Goal: Task Accomplishment & Management: Use online tool/utility

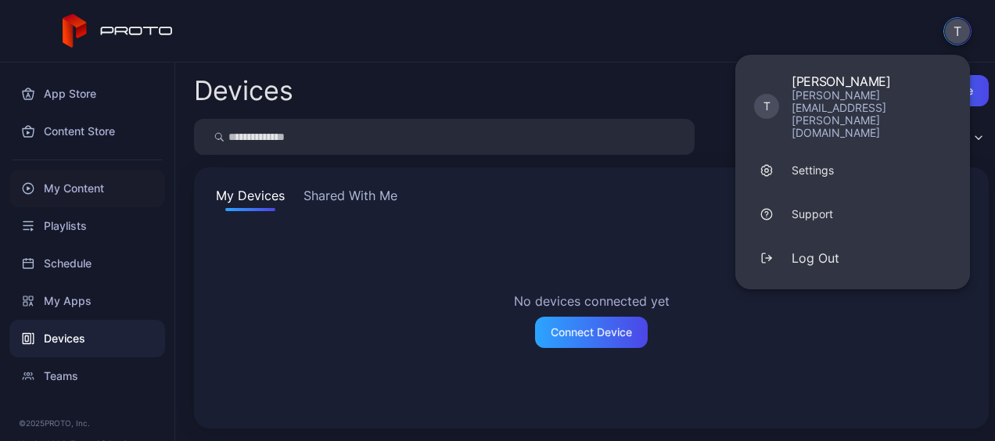
click at [94, 189] on div "My Content" at bounding box center [87, 189] width 156 height 38
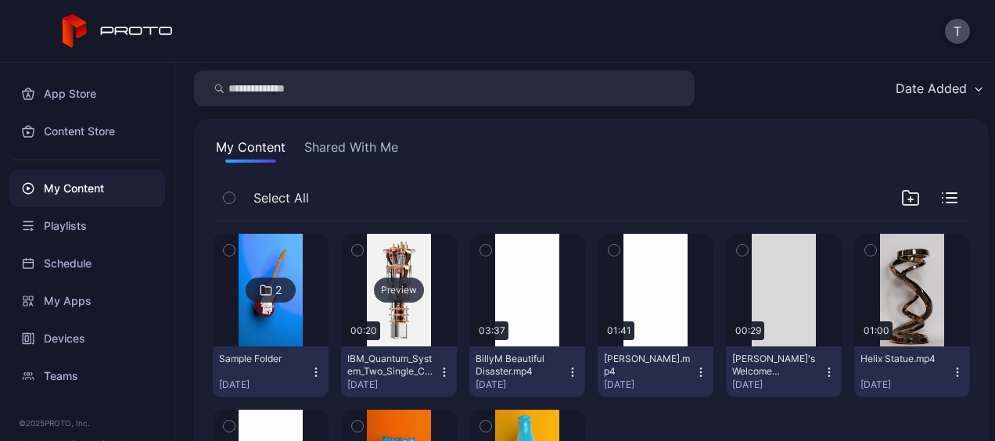
scroll to position [57, 0]
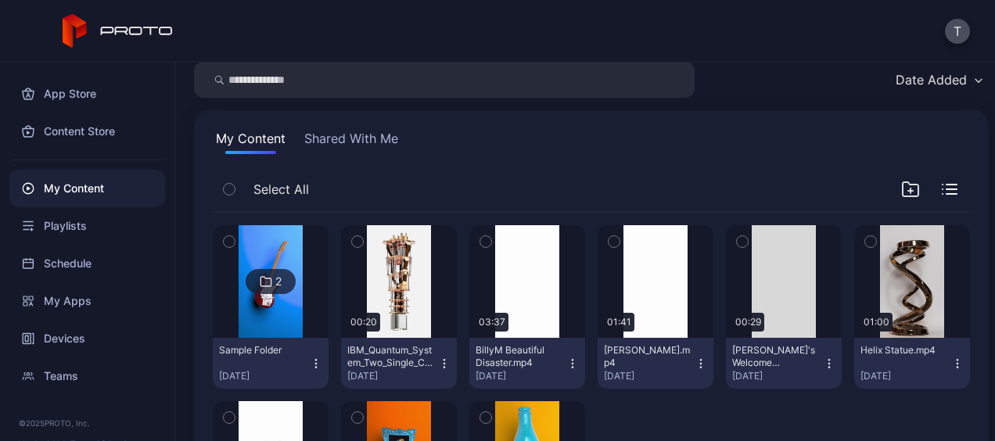
click at [441, 361] on icon "button" at bounding box center [444, 363] width 13 height 13
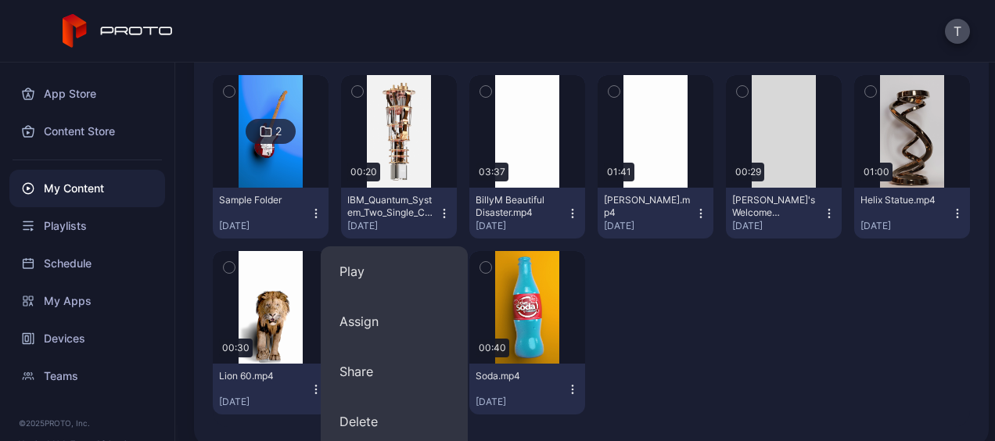
scroll to position [208, 0]
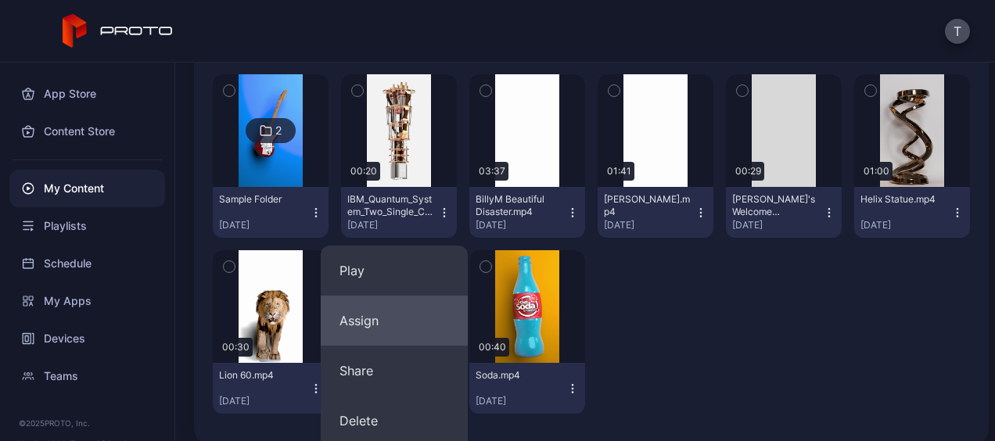
click at [396, 336] on button "Assign" at bounding box center [394, 321] width 147 height 50
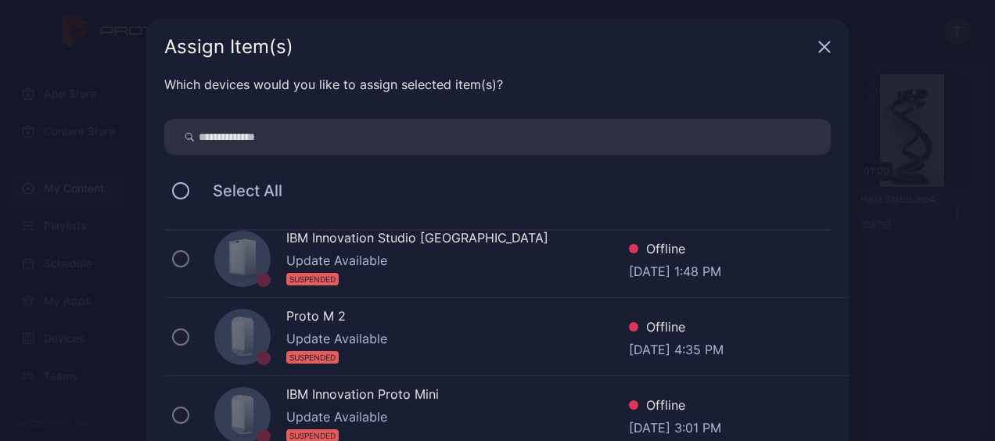
scroll to position [100, 0]
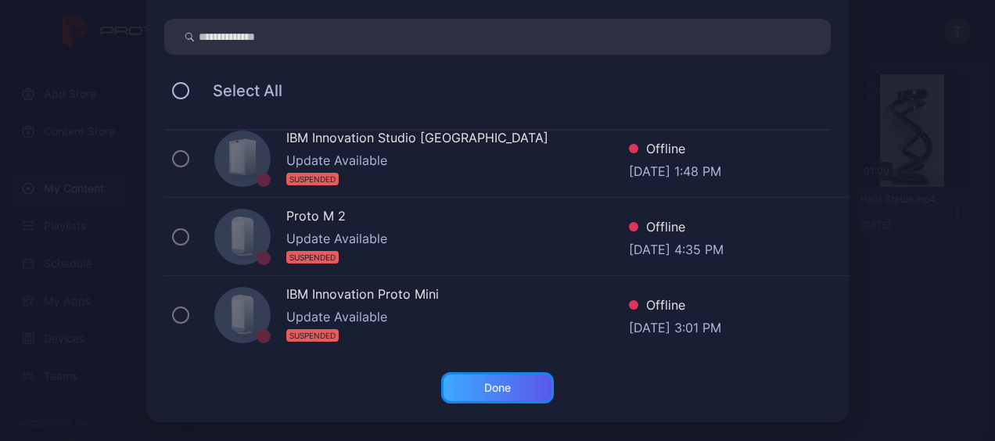
click at [483, 396] on div "Done" at bounding box center [497, 387] width 113 height 31
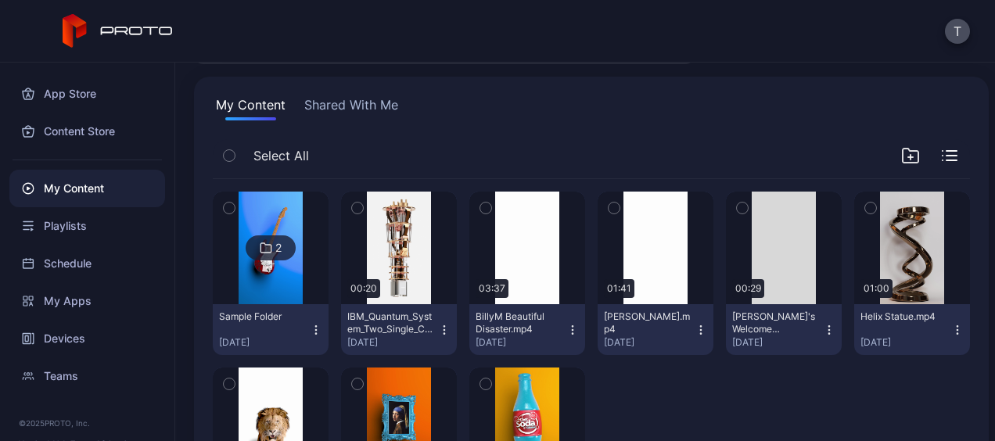
scroll to position [0, 0]
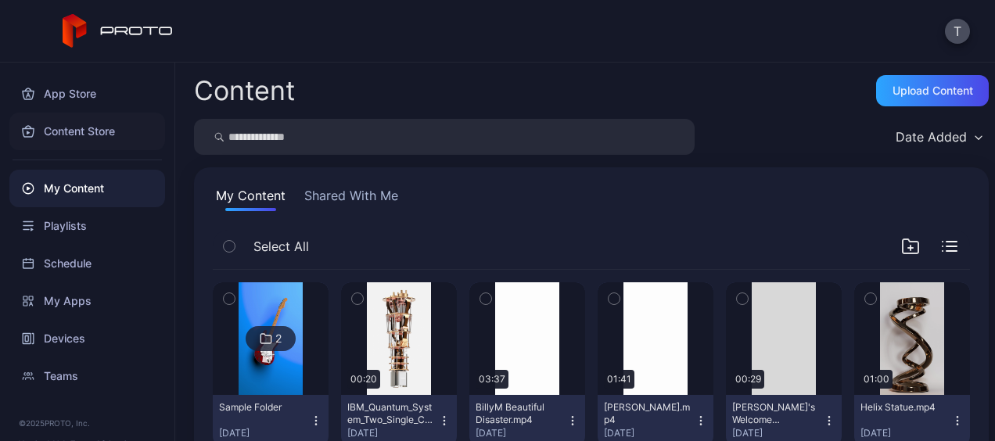
click at [102, 133] on div "Content Store" at bounding box center [87, 132] width 156 height 38
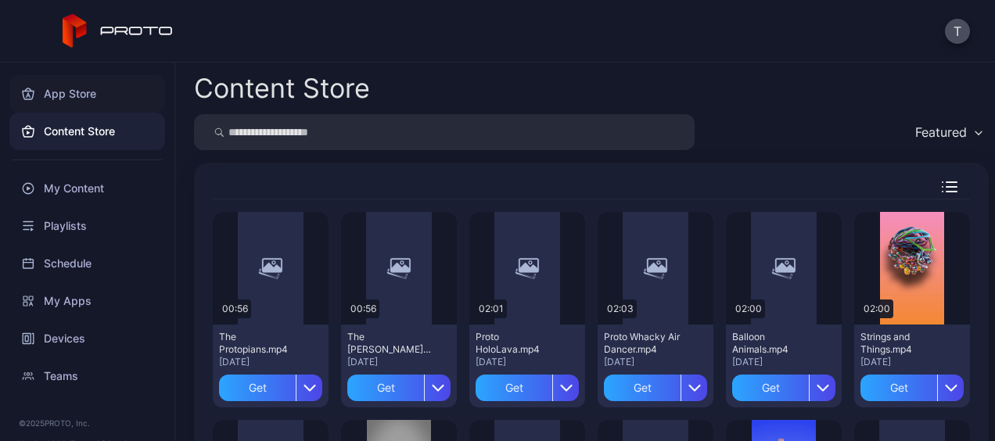
click at [83, 98] on div "App Store" at bounding box center [87, 94] width 156 height 38
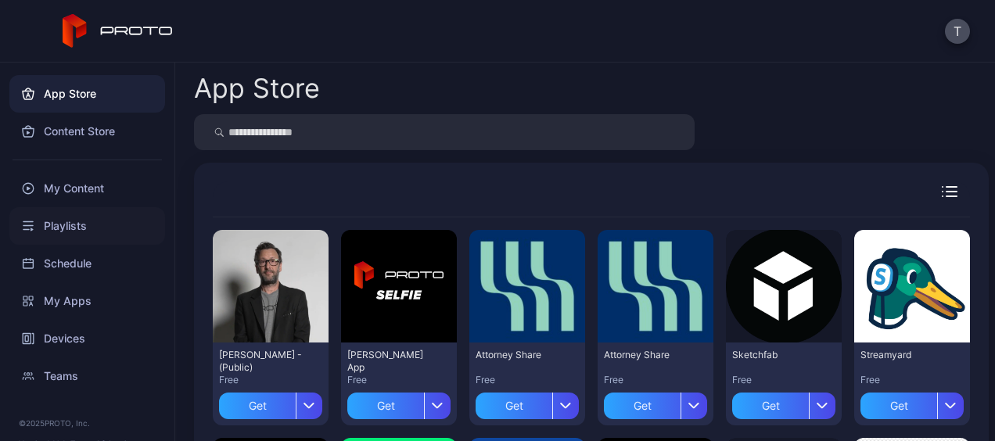
click at [91, 227] on div "Playlists" at bounding box center [87, 226] width 156 height 38
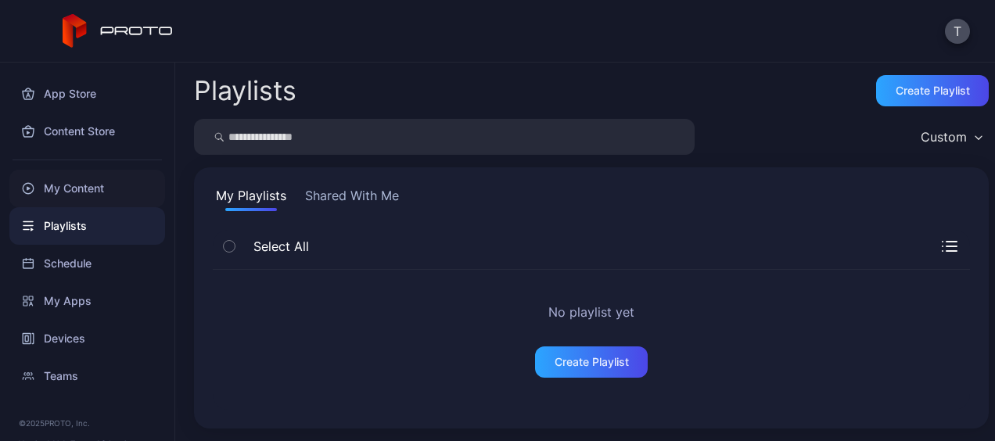
click at [77, 185] on div "My Content" at bounding box center [87, 189] width 156 height 38
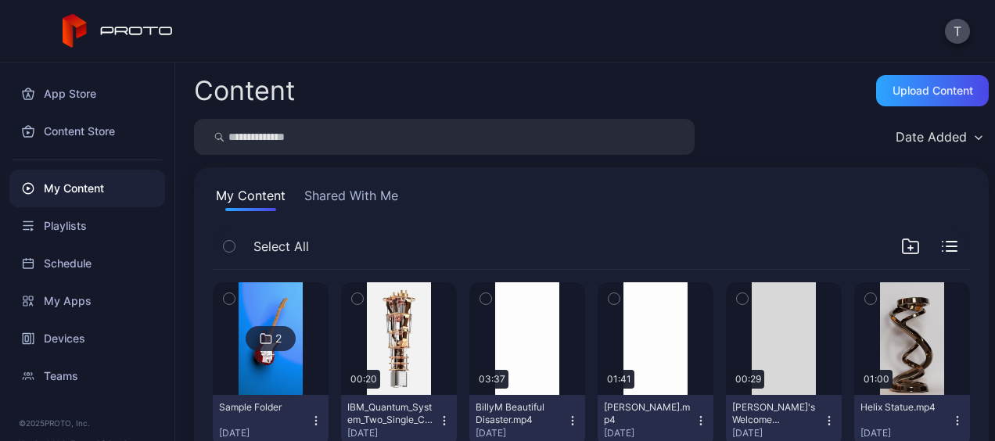
click at [443, 420] on icon "button" at bounding box center [443, 420] width 1 height 1
click at [443, 422] on icon "button" at bounding box center [444, 421] width 13 height 13
click at [438, 422] on icon "button" at bounding box center [444, 421] width 13 height 13
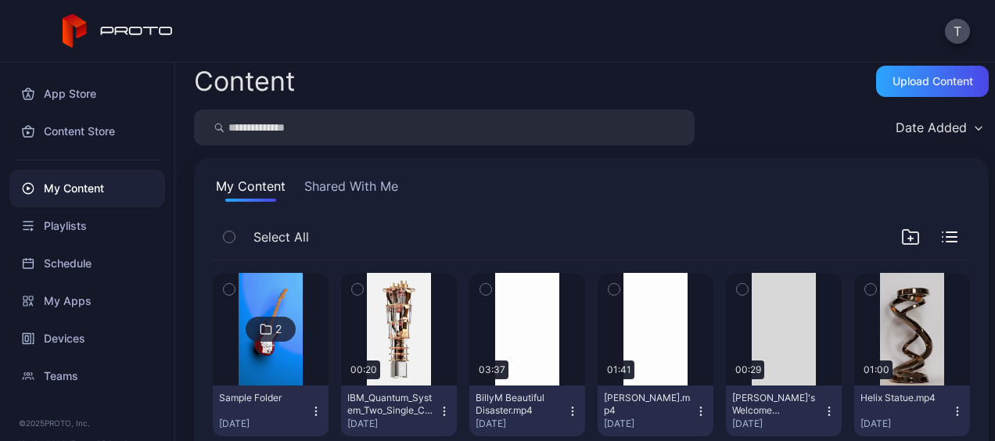
click at [440, 417] on button "IBM_Quantum_System_Two_Single_Chandelier.mp4 [DATE]" at bounding box center [399, 411] width 116 height 51
click at [438, 405] on icon "button" at bounding box center [444, 411] width 13 height 13
click at [440, 406] on icon "button" at bounding box center [444, 411] width 13 height 13
drag, startPoint x: 440, startPoint y: 406, endPoint x: 426, endPoint y: 398, distance: 16.1
click at [426, 398] on div "IBM_Quantum_System_Two_Single_Chandelier.mp4" at bounding box center [390, 404] width 86 height 25
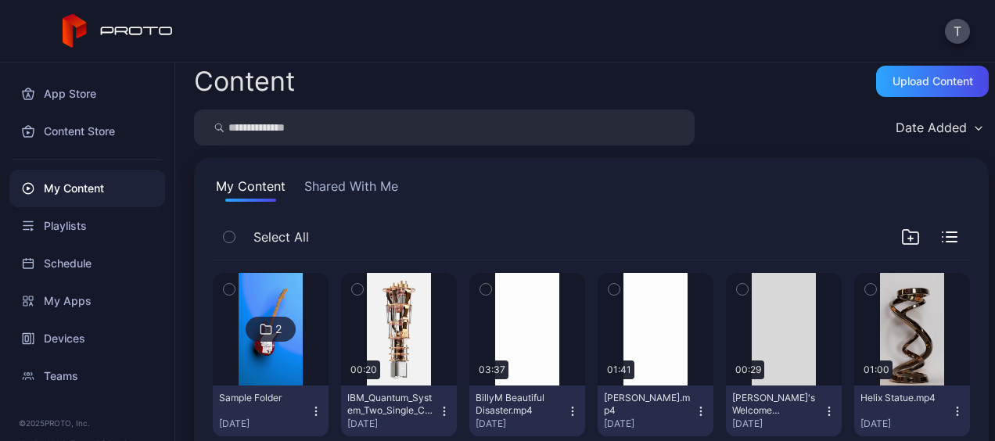
click at [440, 411] on icon "button" at bounding box center [444, 411] width 13 height 13
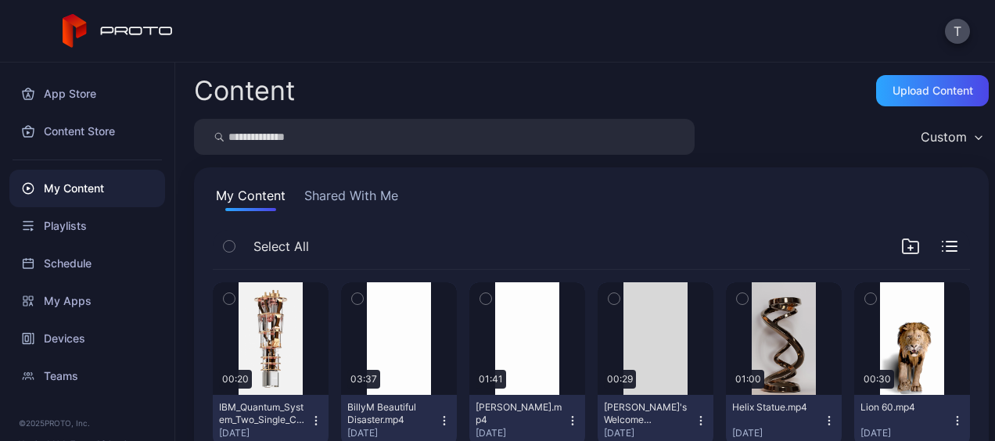
click at [315, 424] on icon "button" at bounding box center [315, 424] width 1 height 1
click at [281, 362] on div "Preview" at bounding box center [271, 338] width 116 height 113
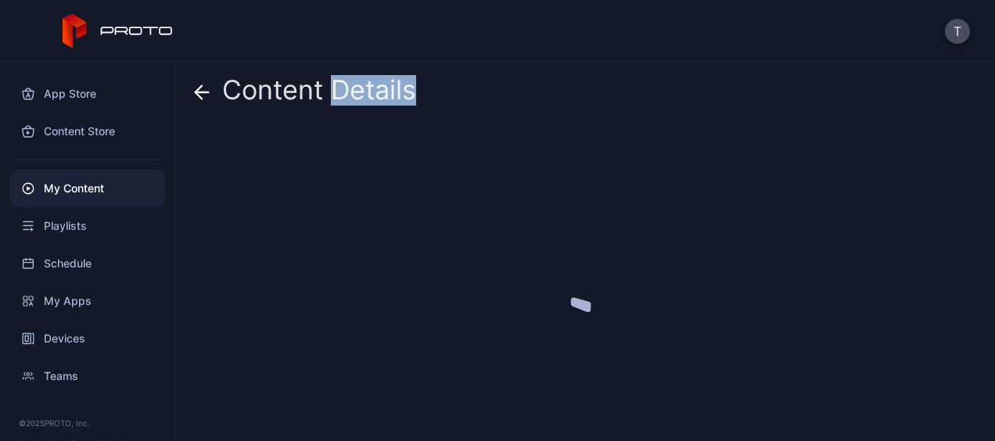
click at [281, 362] on div at bounding box center [591, 276] width 795 height 303
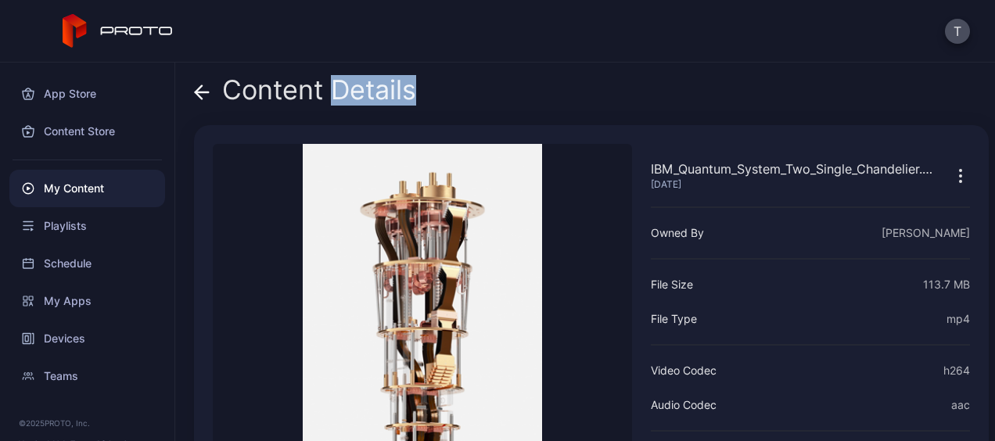
click at [951, 180] on icon "button" at bounding box center [960, 176] width 19 height 19
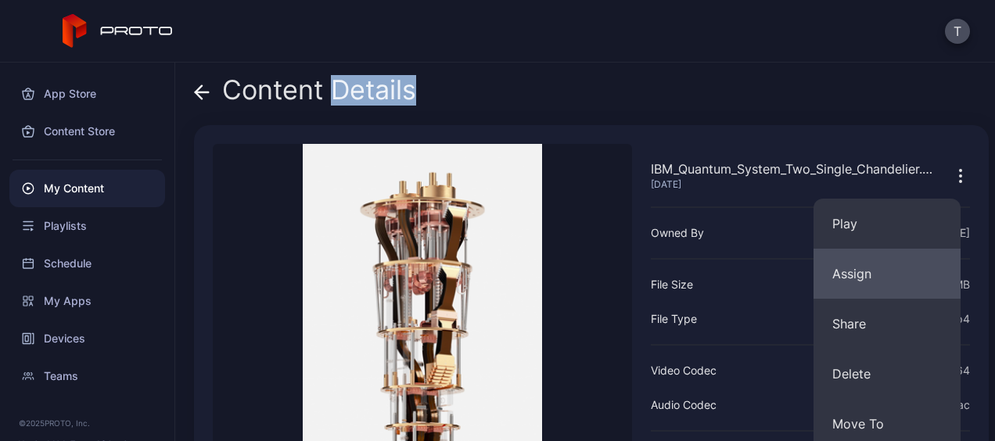
click at [858, 266] on button "Assign" at bounding box center [886, 274] width 147 height 50
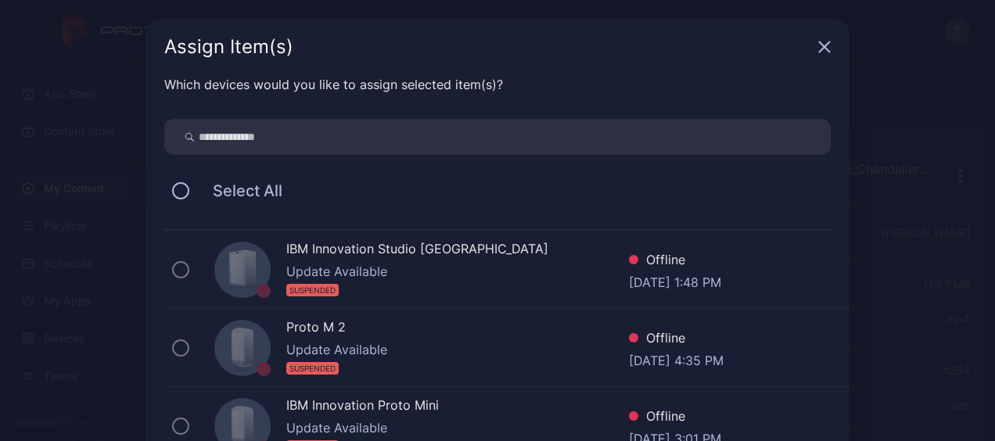
scroll to position [11, 0]
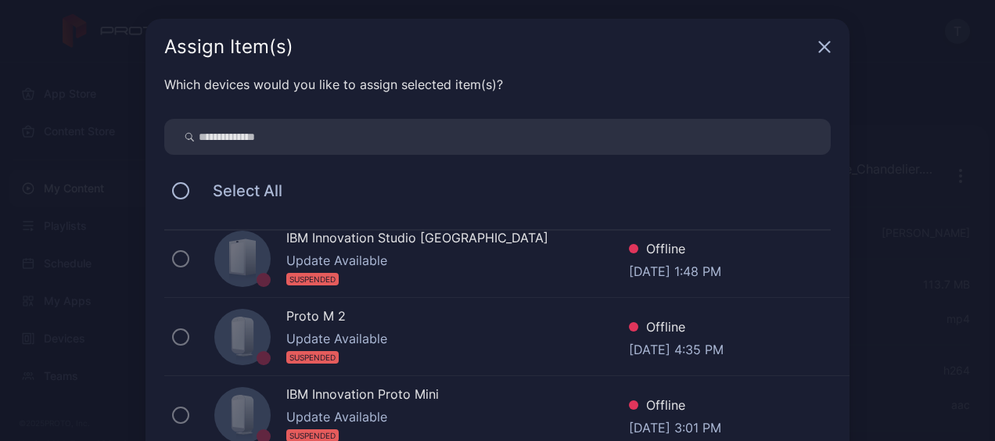
click at [330, 390] on div "IBM Innovation Proto Mini" at bounding box center [457, 396] width 343 height 23
click at [820, 43] on icon "button" at bounding box center [825, 47] width 10 height 10
